Goal: Find specific page/section: Find specific page/section

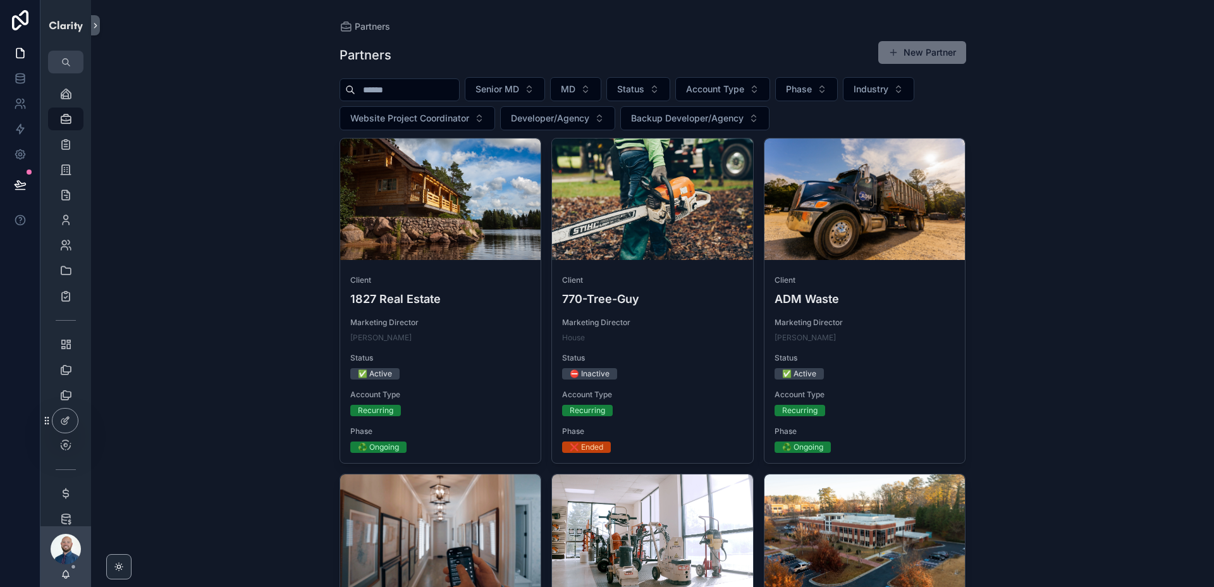
click at [384, 90] on input "scrollable content" at bounding box center [407, 90] width 104 height 18
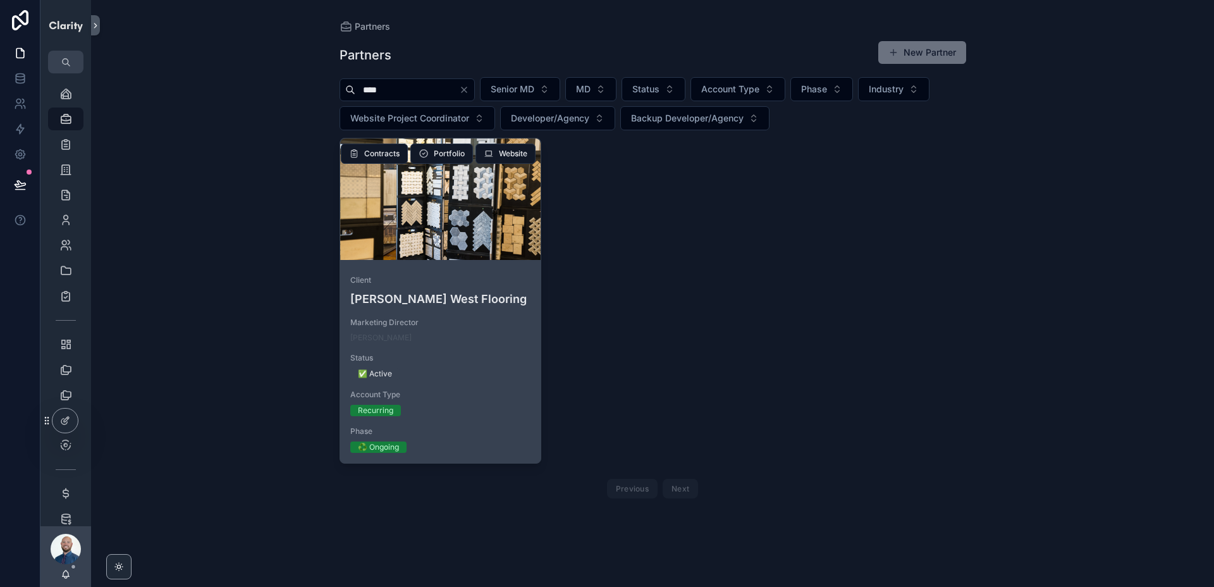
type input "****"
click at [454, 216] on div "scrollable content" at bounding box center [440, 199] width 201 height 121
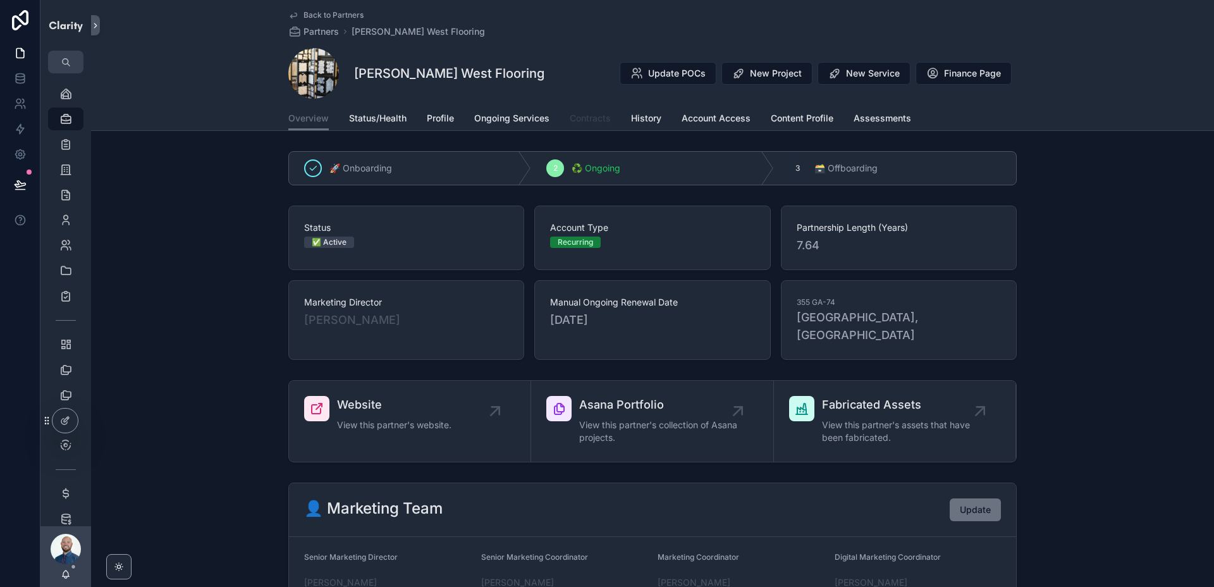
click at [582, 118] on span "Contracts" at bounding box center [590, 118] width 41 height 13
